Goal: Transaction & Acquisition: Download file/media

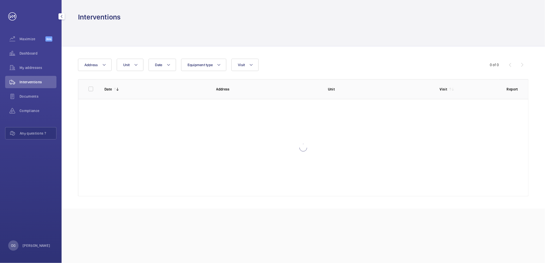
click at [62, 17] on mat-icon "button" at bounding box center [61, 16] width 6 height 4
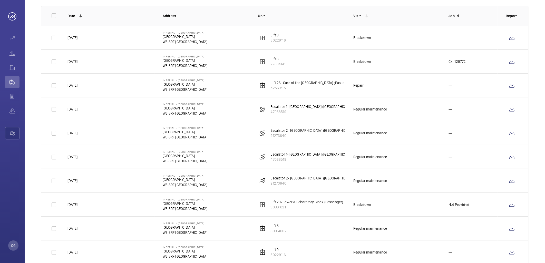
scroll to position [85, 0]
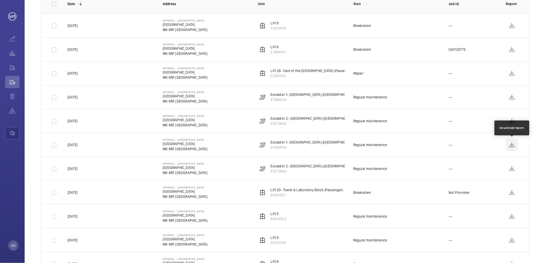
click at [512, 145] on wm-front-icon-button at bounding box center [511, 145] width 12 height 12
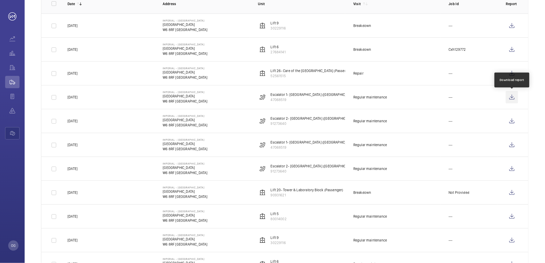
click at [514, 97] on wm-front-icon-button at bounding box center [511, 97] width 12 height 12
